Goal: Transaction & Acquisition: Purchase product/service

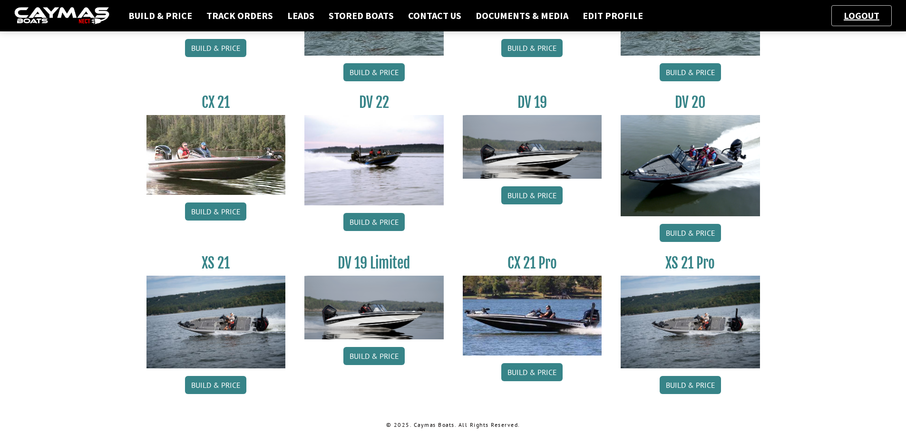
scroll to position [719, 0]
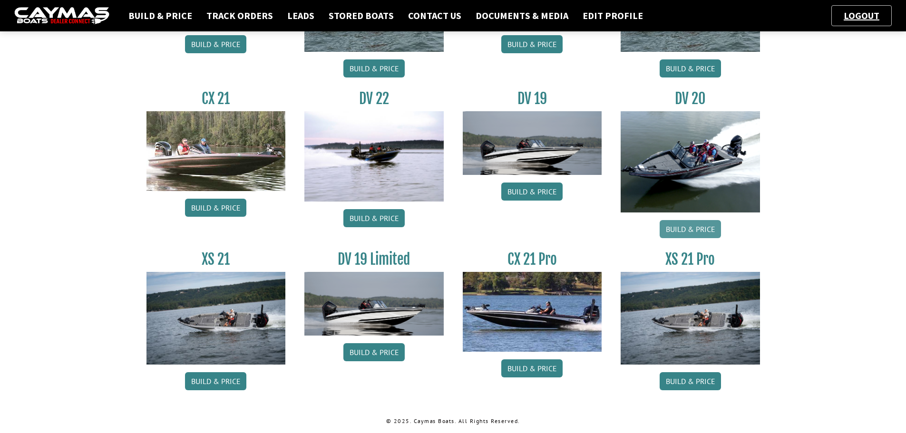
click at [702, 232] on link "Build & Price" at bounding box center [690, 229] width 61 height 18
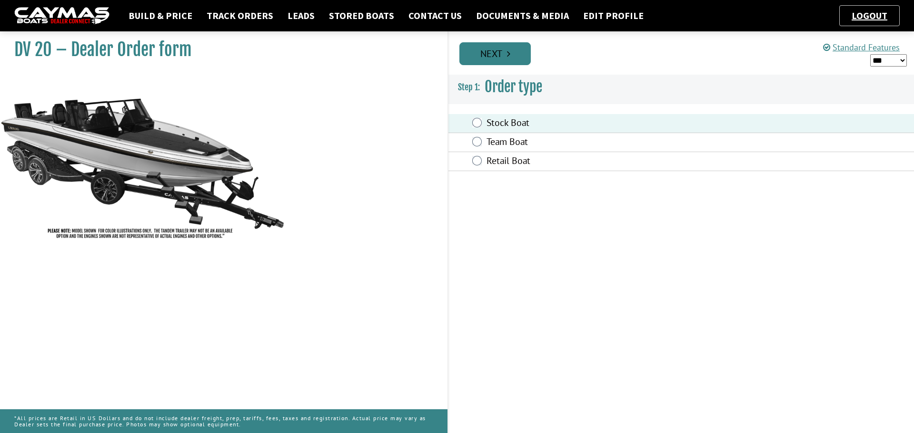
click at [496, 57] on link "Next" at bounding box center [494, 53] width 71 height 23
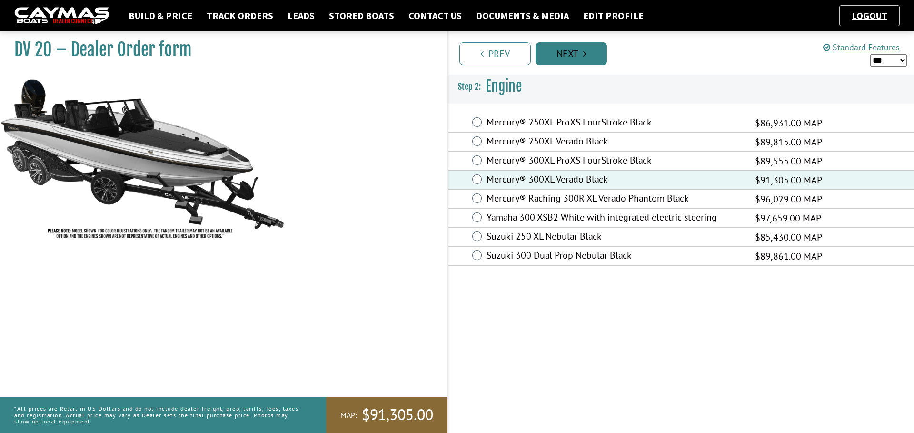
click at [559, 58] on link "Next" at bounding box center [570, 53] width 71 height 23
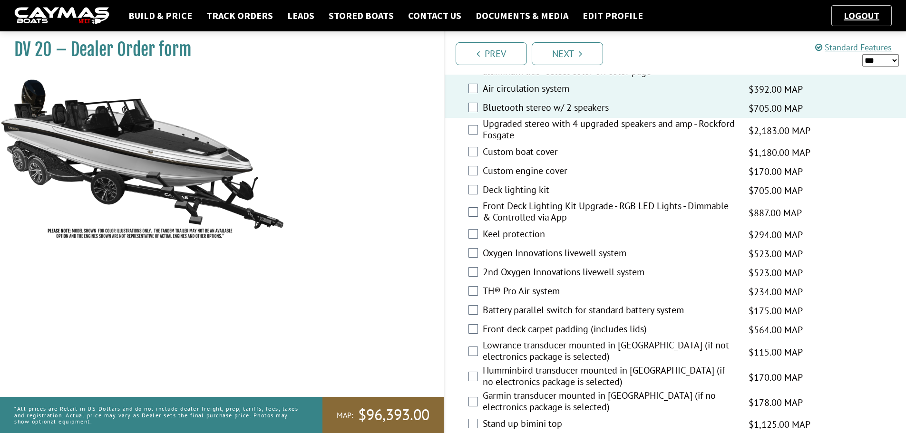
scroll to position [1142, 0]
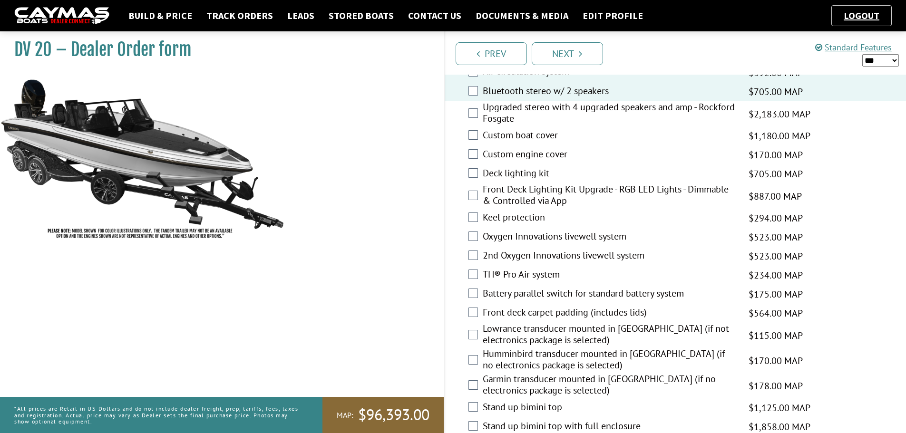
click at [474, 130] on div "Custom boat cover $1,180.00 MAP $1,393.00 MSRP $1,003.00 $1,253.00" at bounding box center [676, 136] width 462 height 19
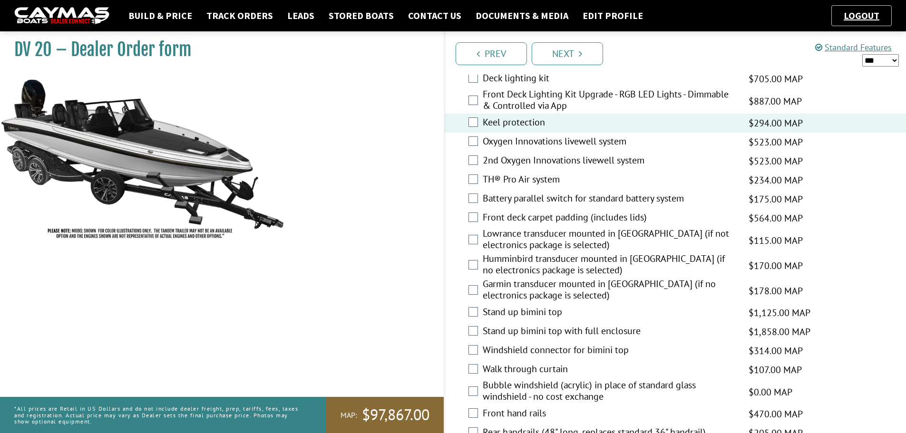
scroll to position [1285, 0]
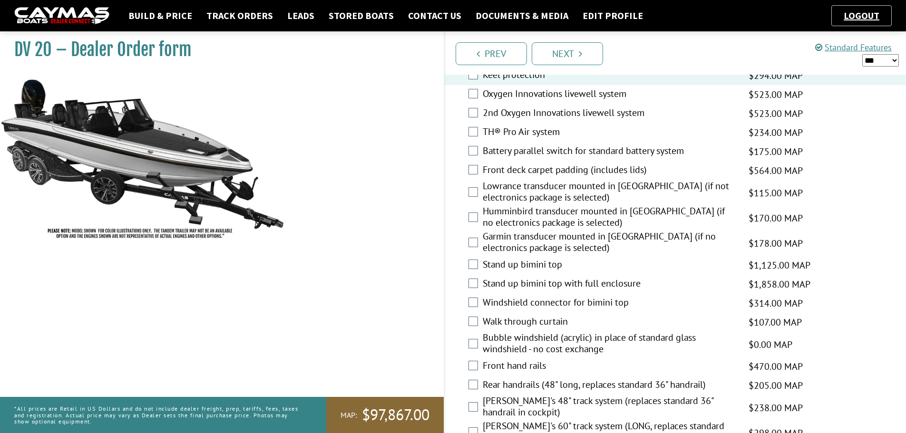
click at [478, 94] on div "Oxygen Innovations livewell system $523.00 MAP $618.00 MSRP $445.00 $556.00" at bounding box center [676, 94] width 462 height 19
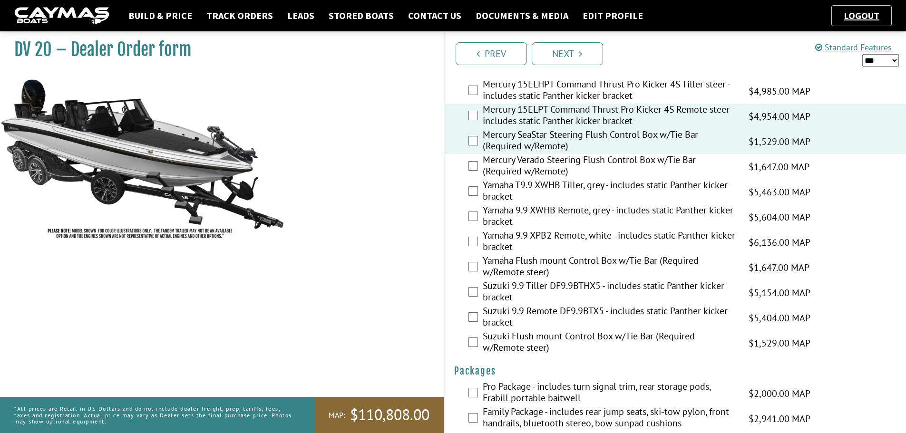
scroll to position [2378, 0]
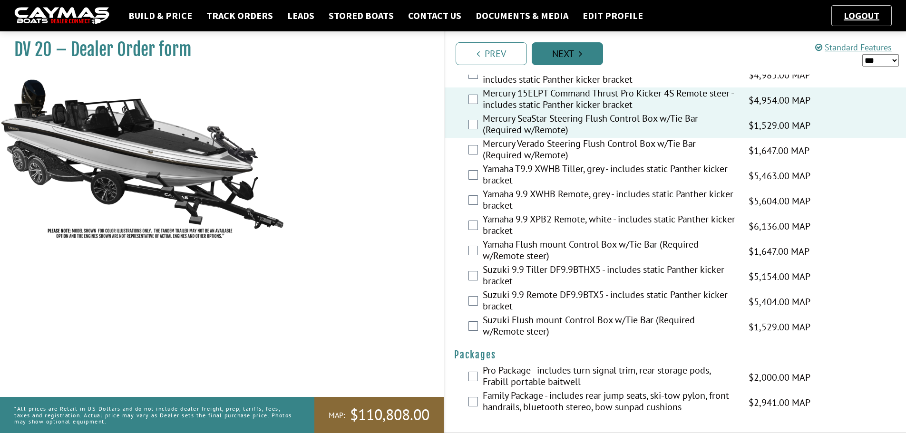
click at [590, 57] on link "Next" at bounding box center [567, 53] width 71 height 23
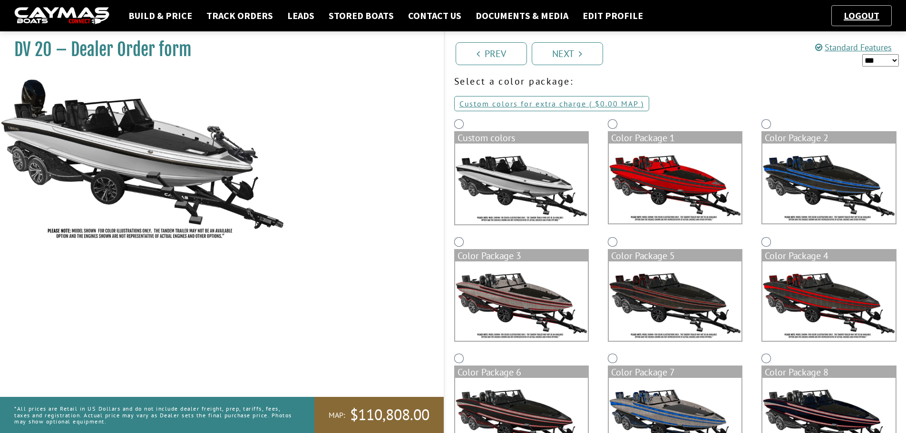
scroll to position [0, 0]
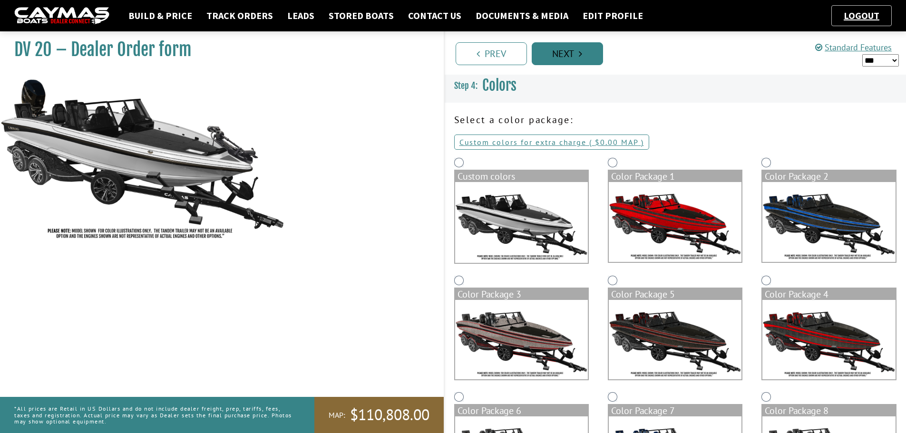
click at [569, 50] on link "Next" at bounding box center [567, 53] width 71 height 23
click at [576, 58] on link "Next" at bounding box center [567, 53] width 71 height 23
